Goal: Information Seeking & Learning: Learn about a topic

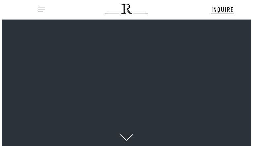
scroll to position [7, 8]
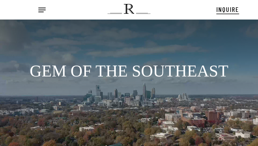
scroll to position [9, 0]
